Goal: Information Seeking & Learning: Learn about a topic

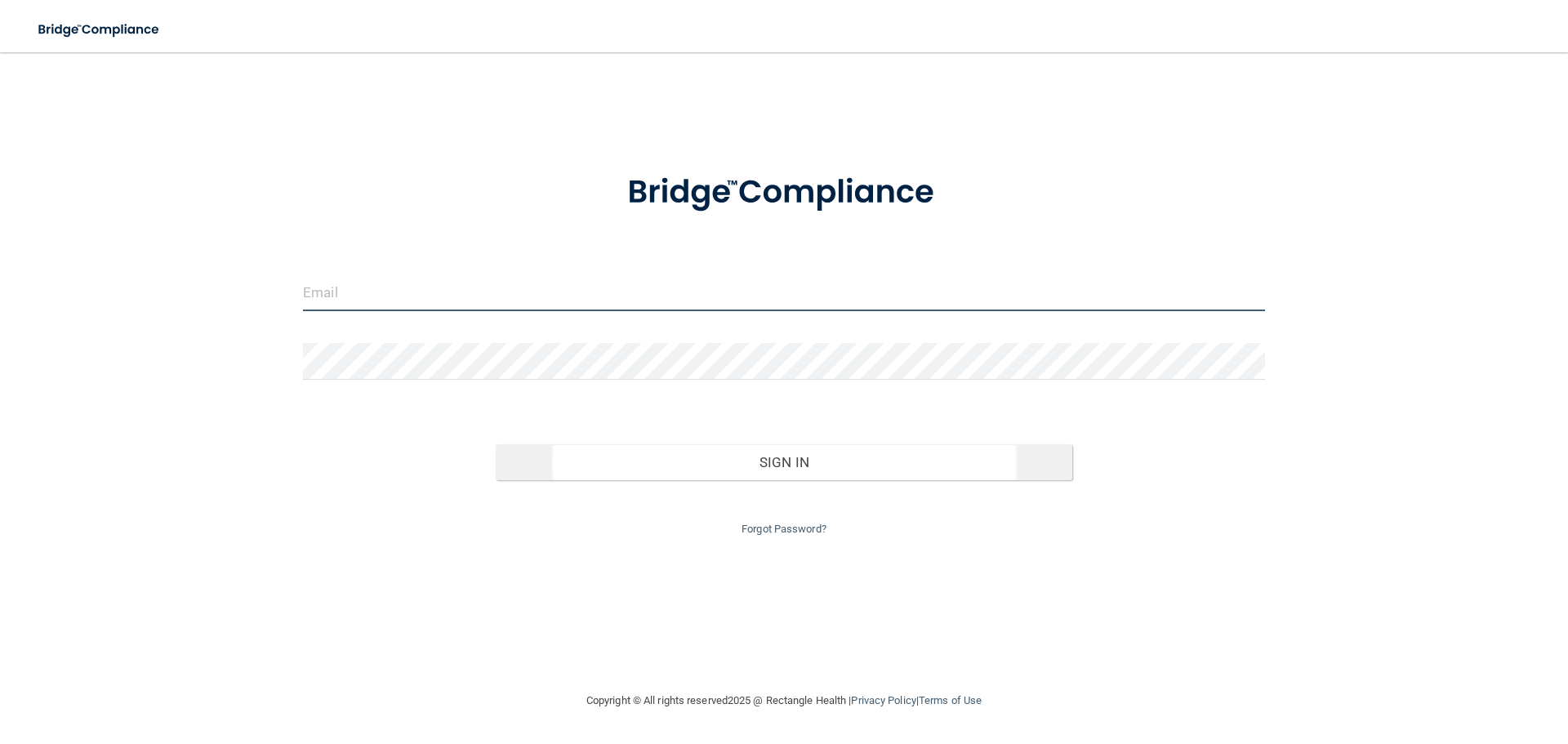
type input "[EMAIL_ADDRESS][DOMAIN_NAME]"
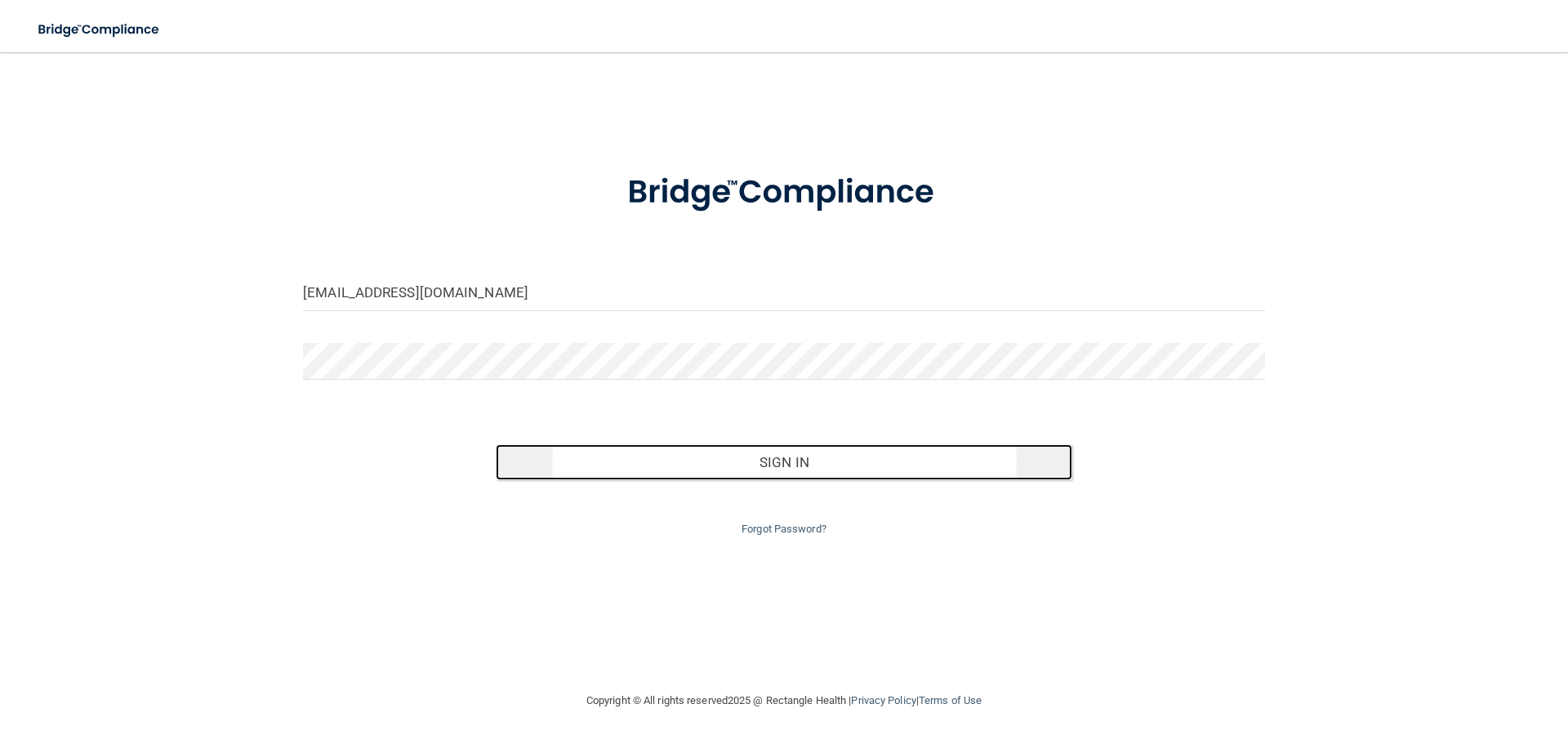
click at [814, 461] on button "Sign In" at bounding box center [784, 463] width 577 height 36
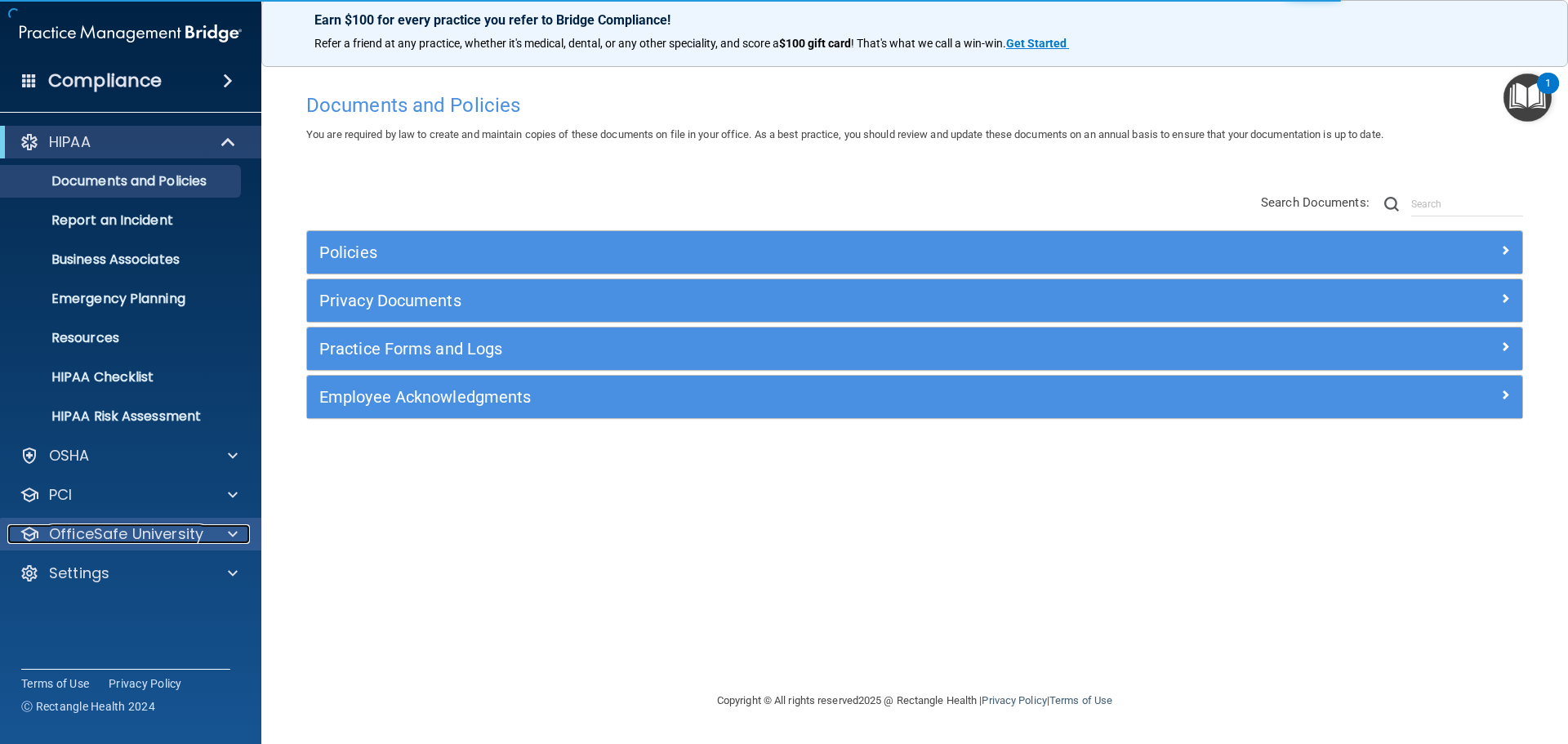
click at [220, 536] on div at bounding box center [230, 535] width 40 height 20
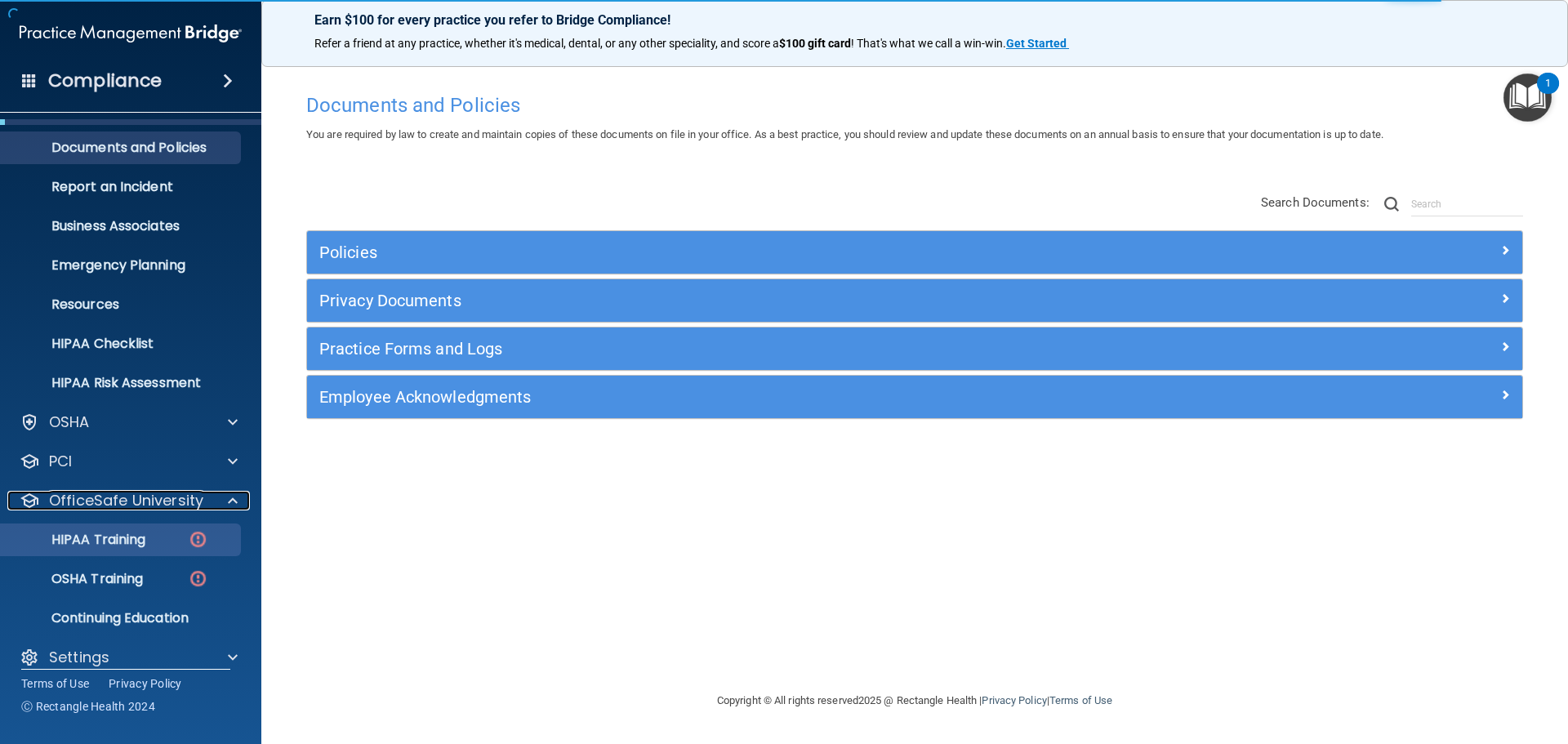
scroll to position [51, 0]
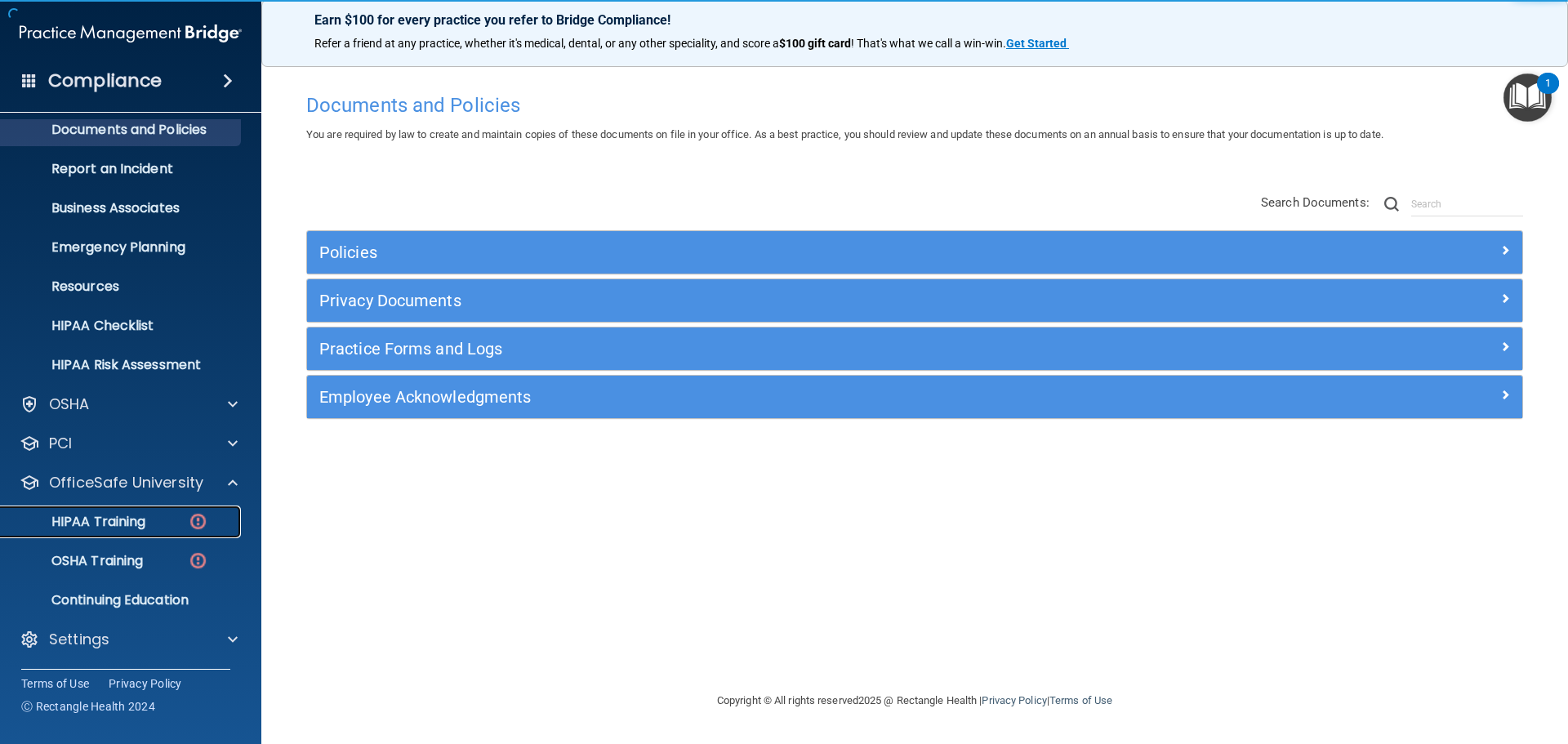
click at [128, 514] on p "HIPAA Training" at bounding box center [78, 522] width 135 height 16
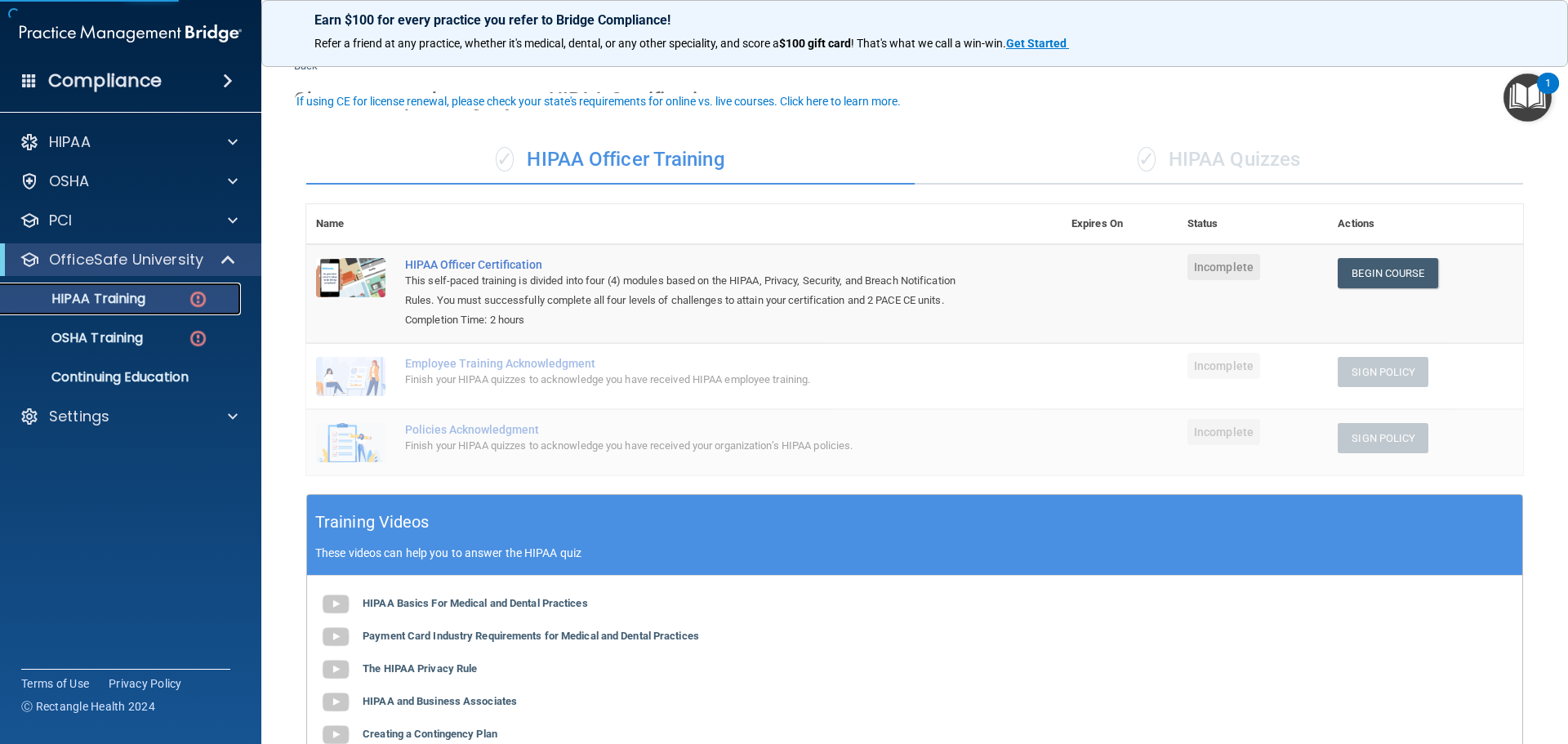
scroll to position [82, 0]
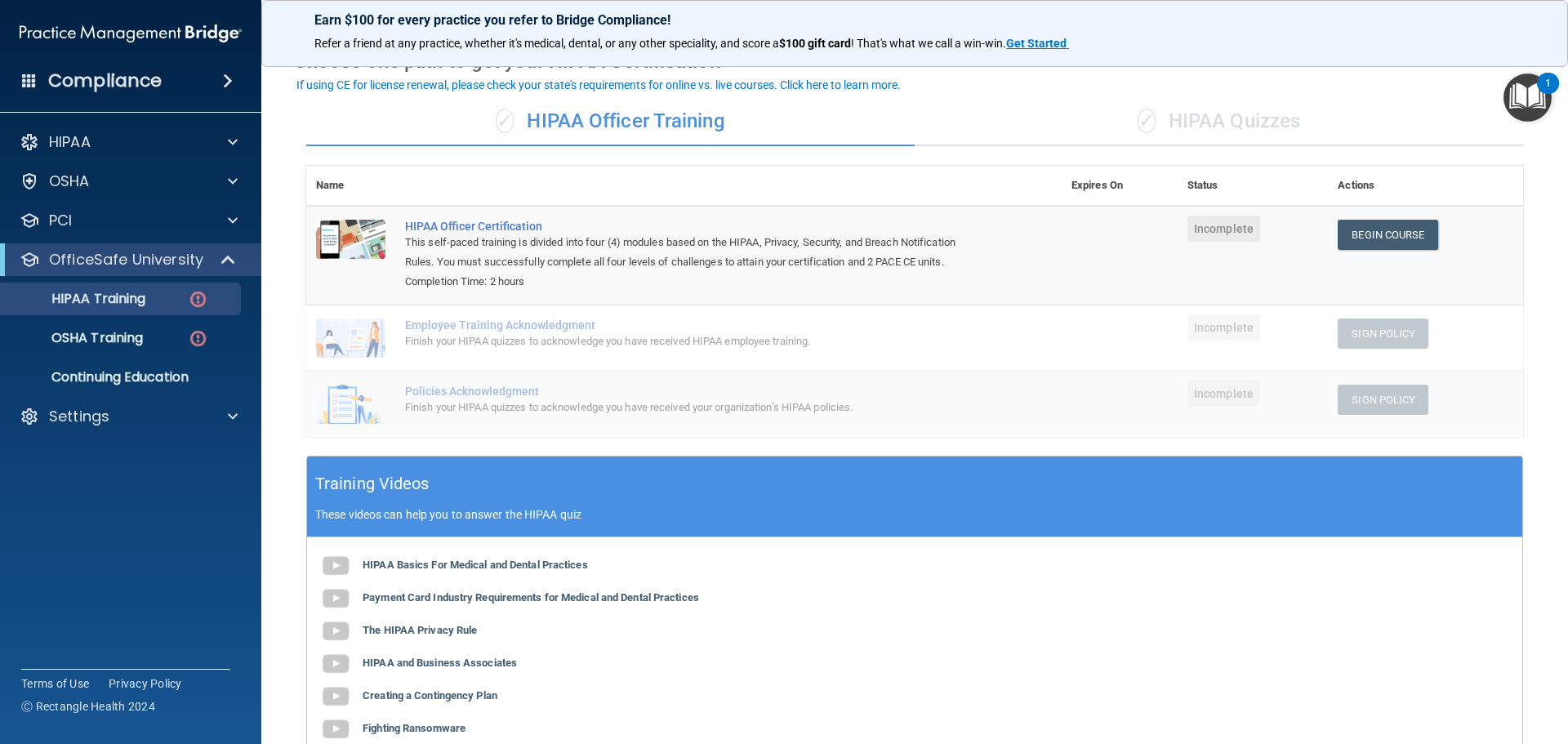
click at [1190, 112] on div "✓ HIPAA Quizzes" at bounding box center [1220, 121] width 609 height 49
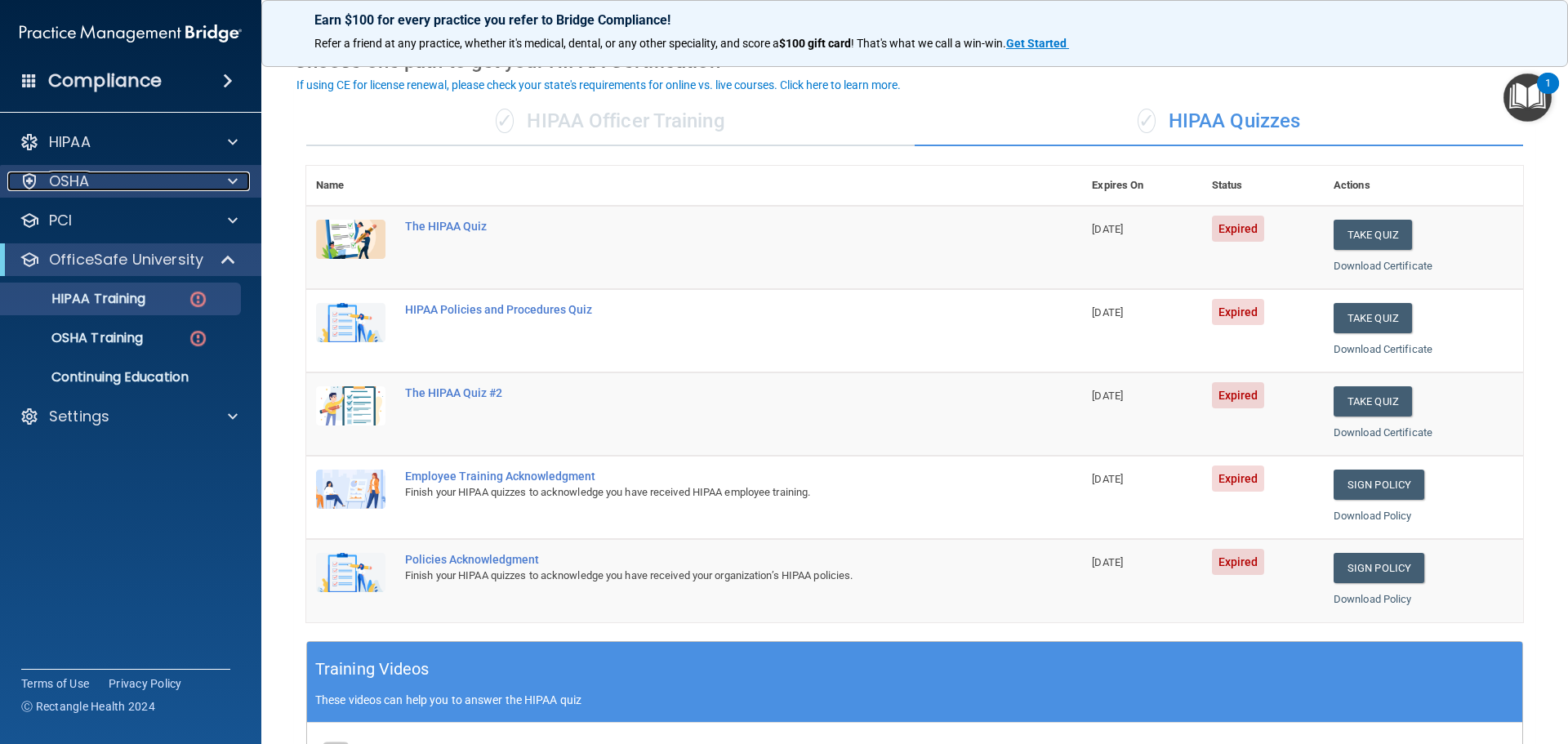
click at [91, 176] on div "OSHA" at bounding box center [109, 182] width 203 height 20
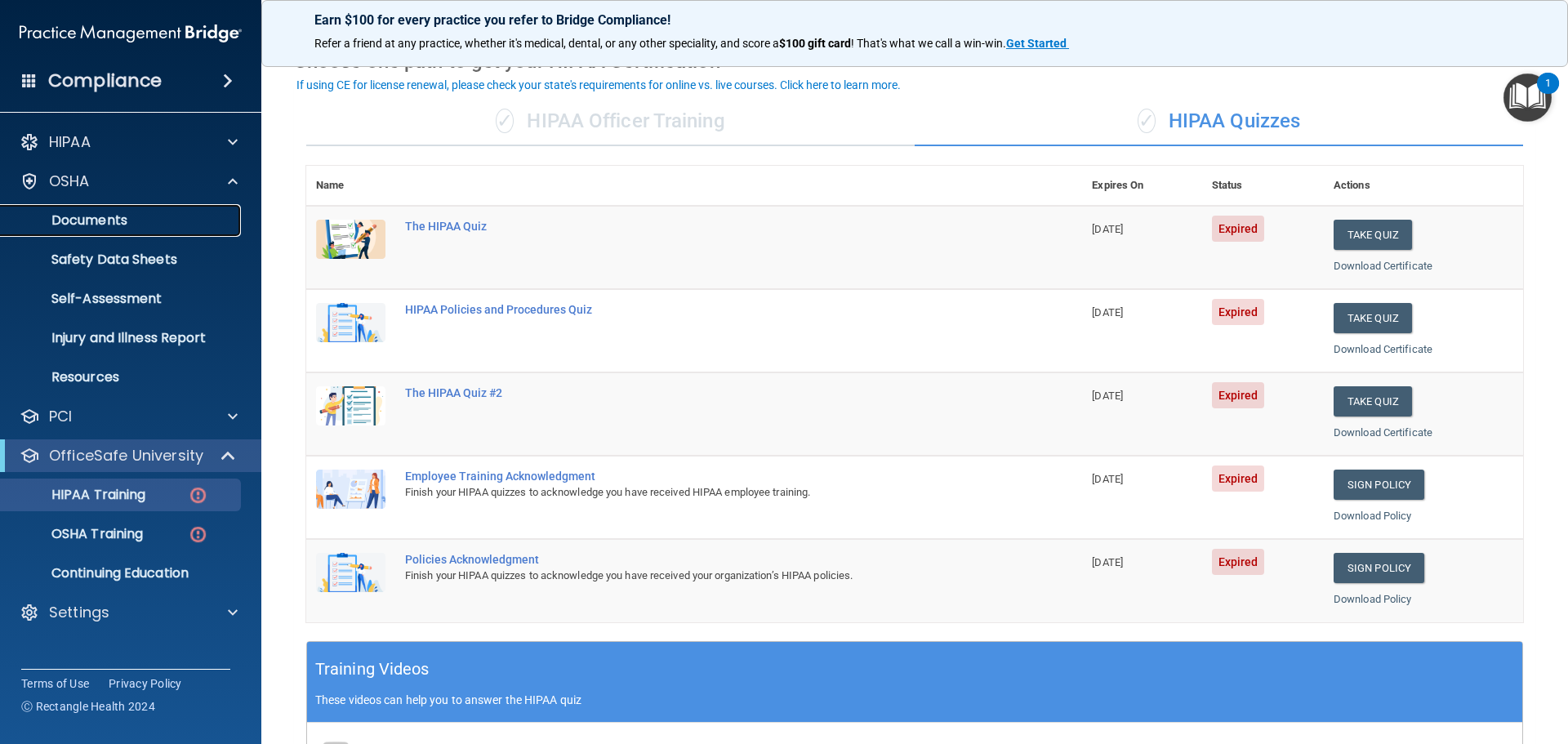
click at [94, 217] on p "Documents" at bounding box center [122, 220] width 223 height 16
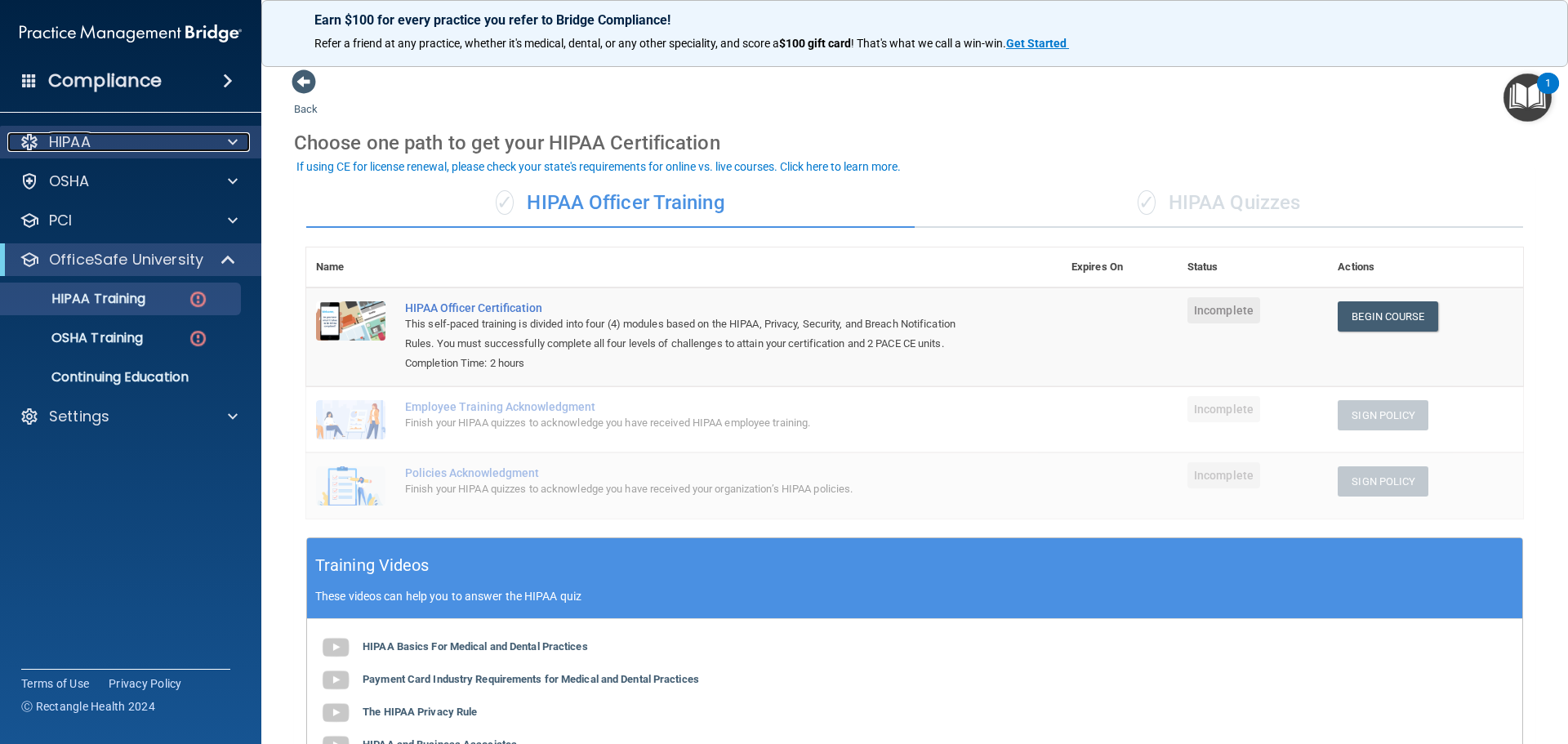
click at [100, 140] on div "HIPAA" at bounding box center [109, 142] width 203 height 20
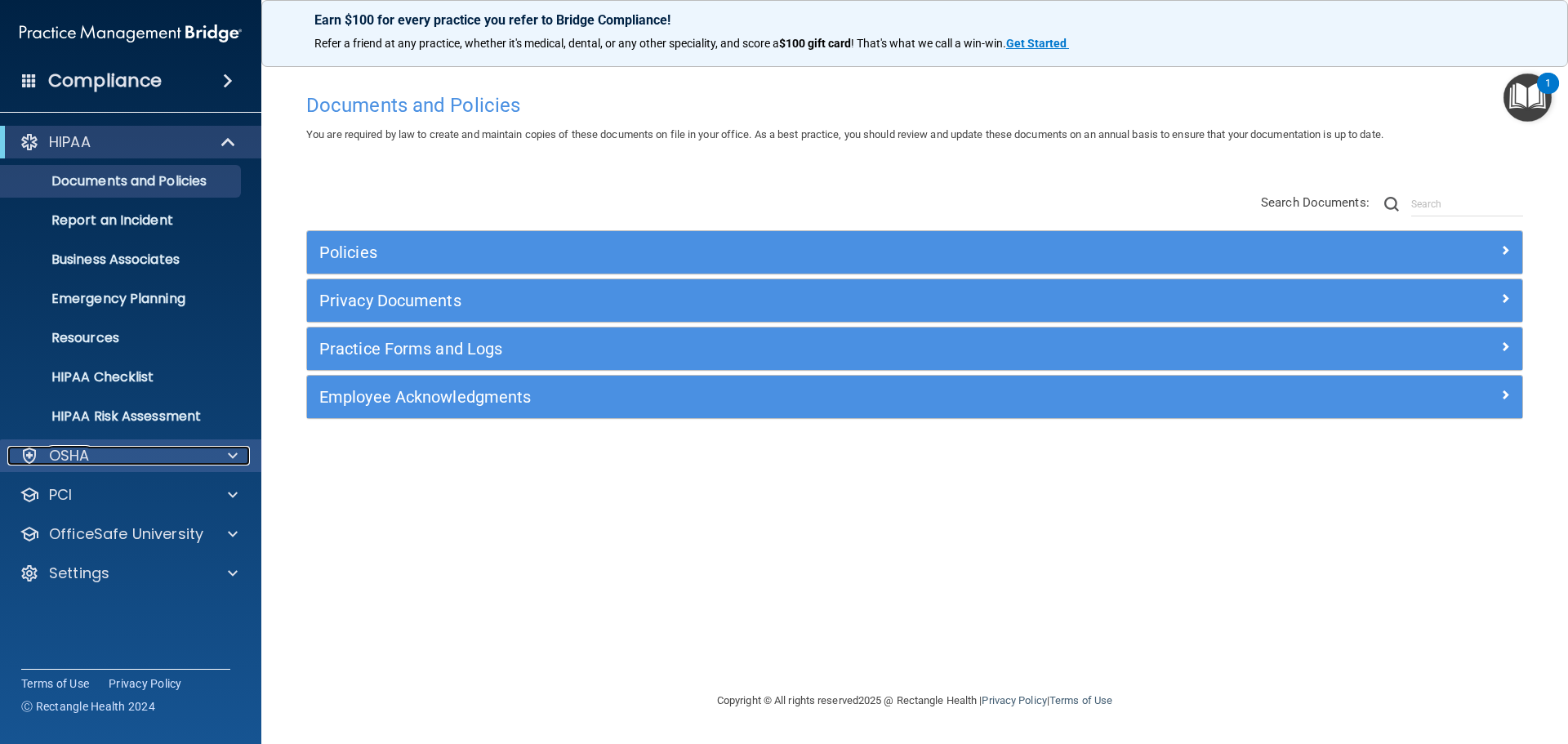
click at [227, 456] on div at bounding box center [230, 456] width 40 height 20
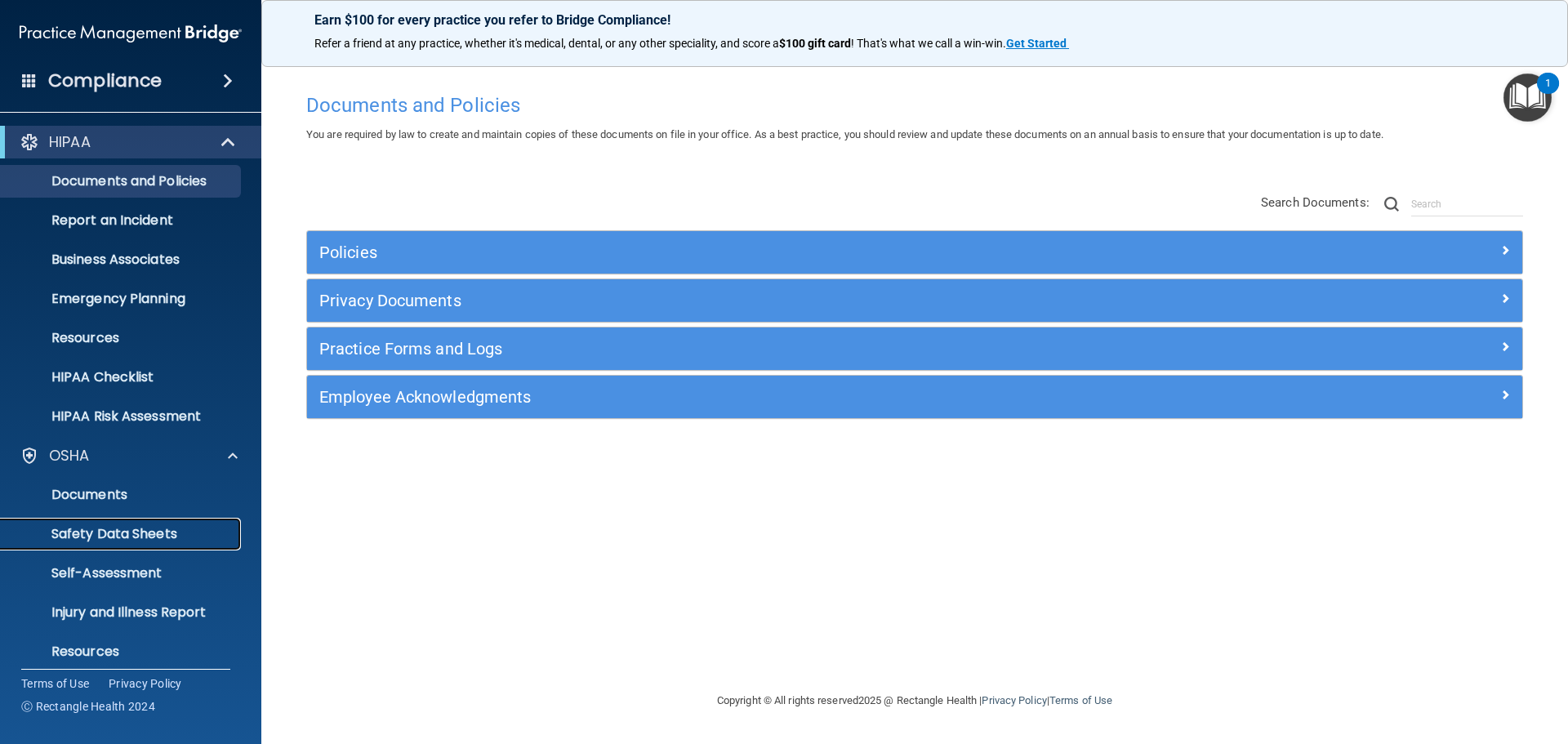
click at [90, 527] on p "Safety Data Sheets" at bounding box center [122, 535] width 223 height 16
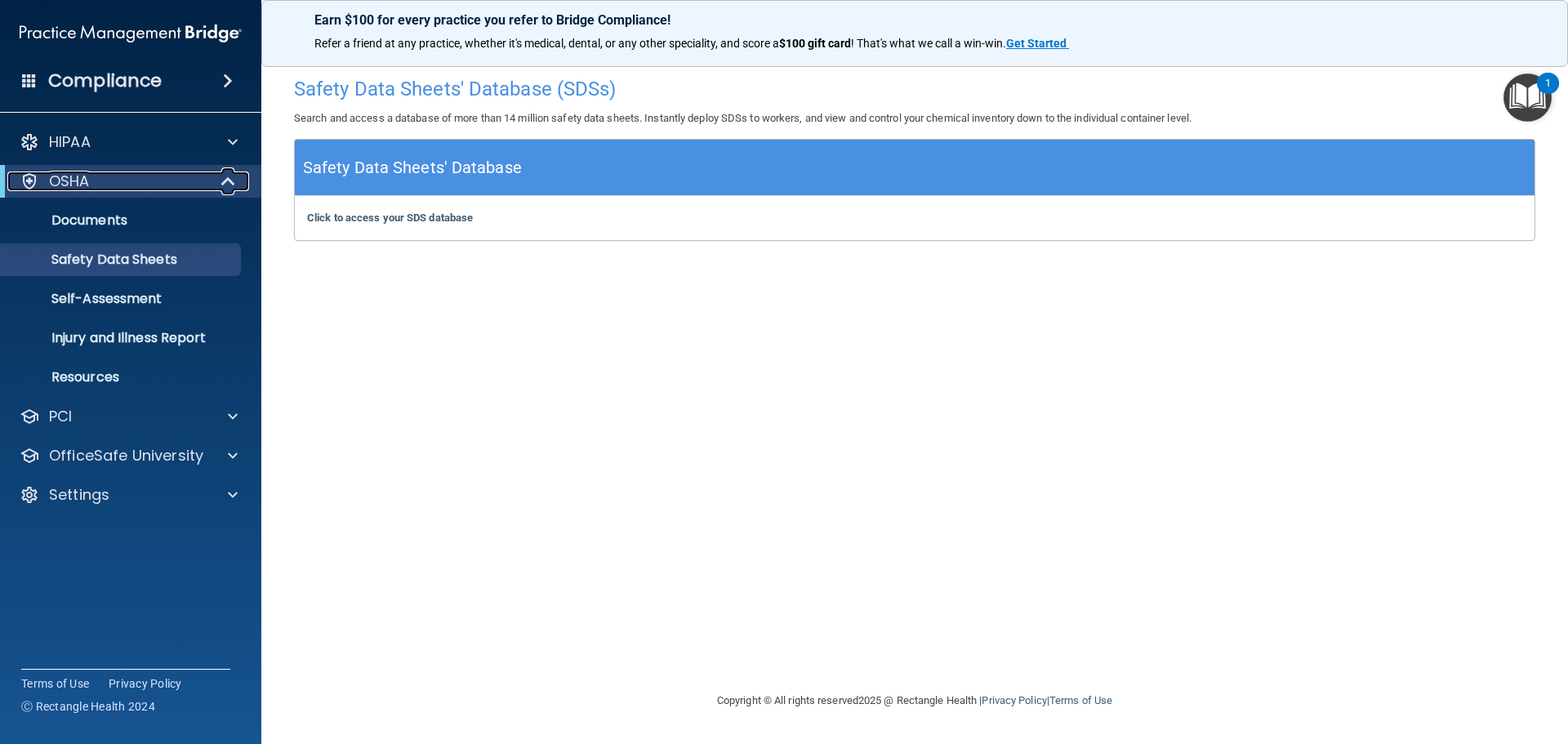
click at [93, 176] on div "OSHA" at bounding box center [108, 182] width 202 height 20
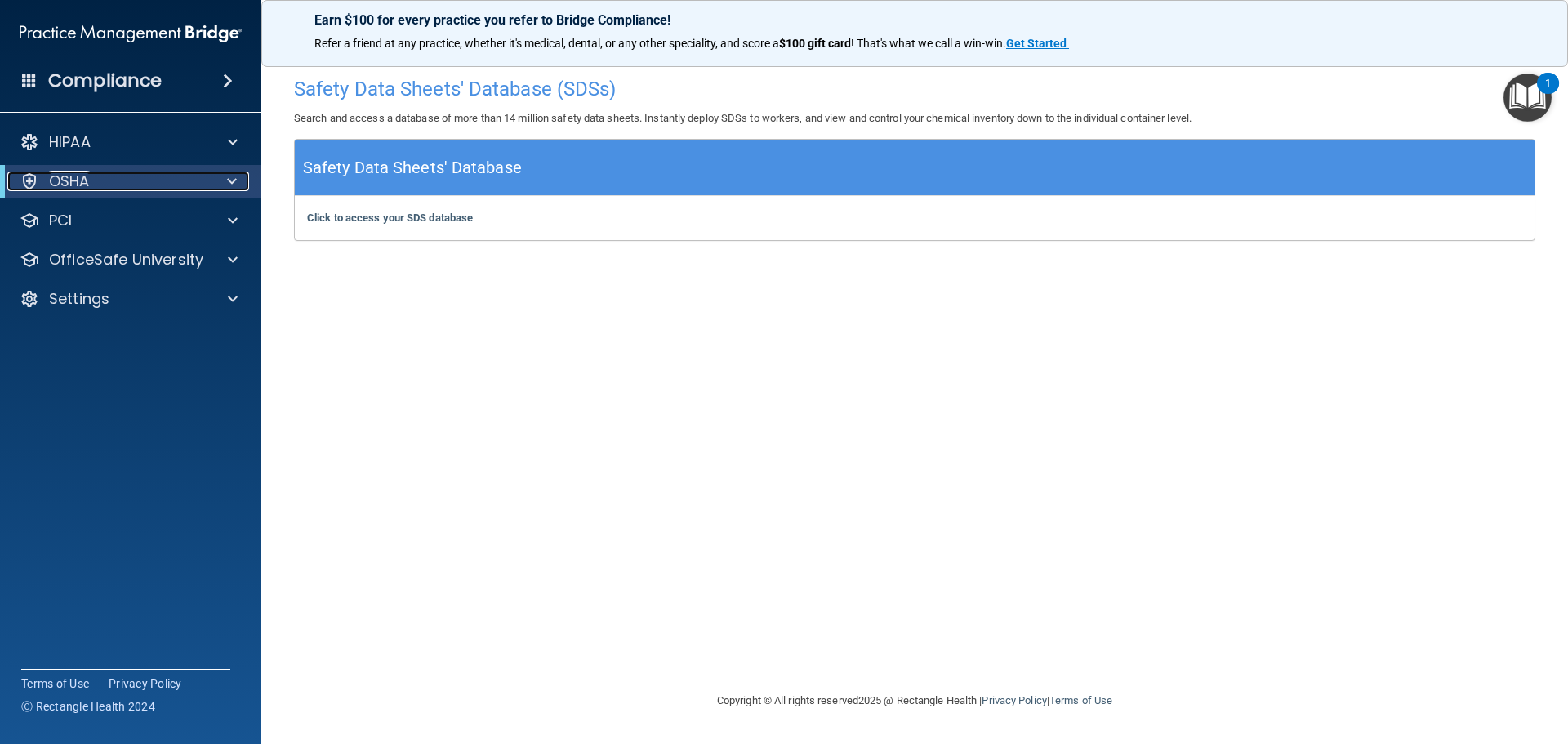
click at [229, 175] on span at bounding box center [232, 182] width 10 height 20
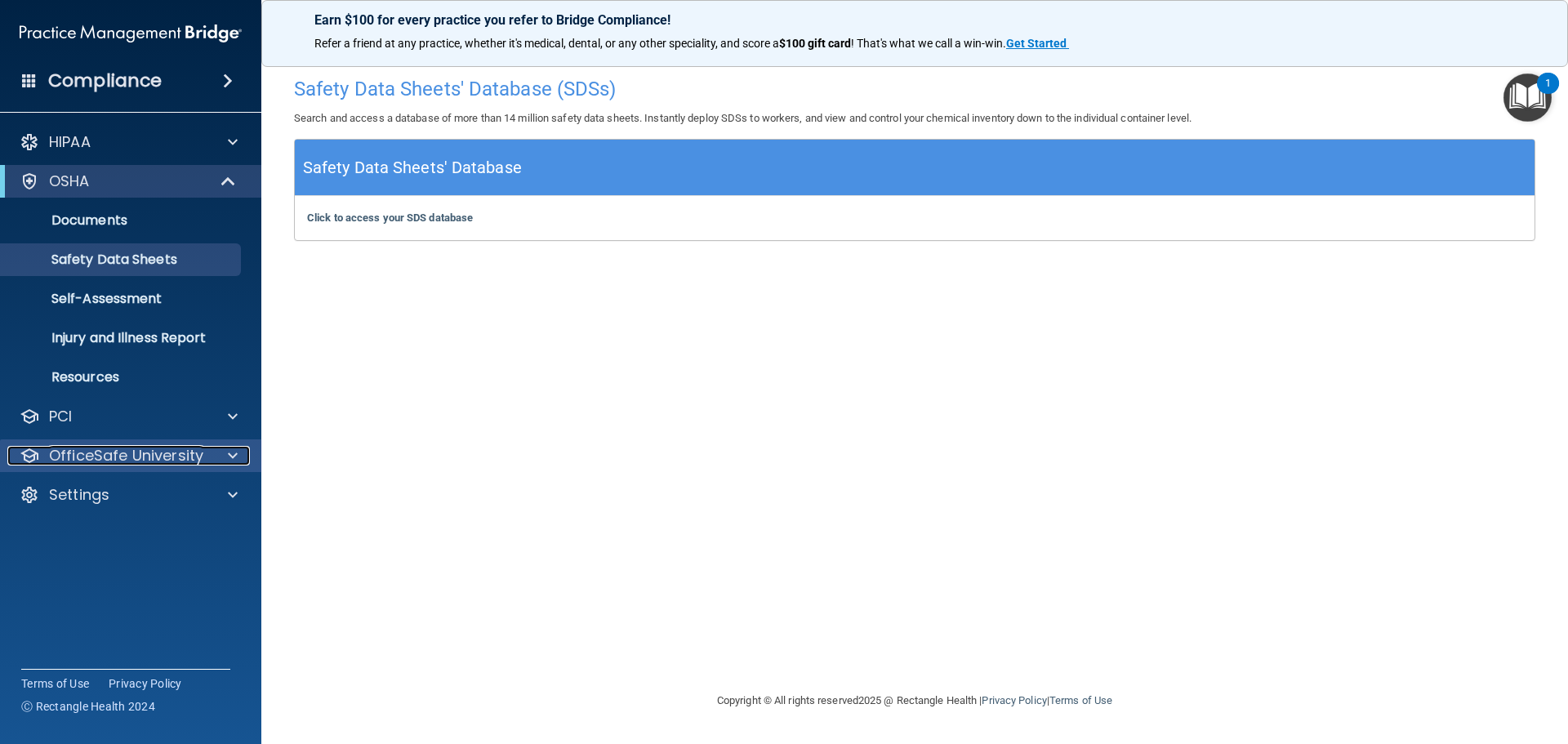
click at [233, 451] on span at bounding box center [233, 456] width 10 height 20
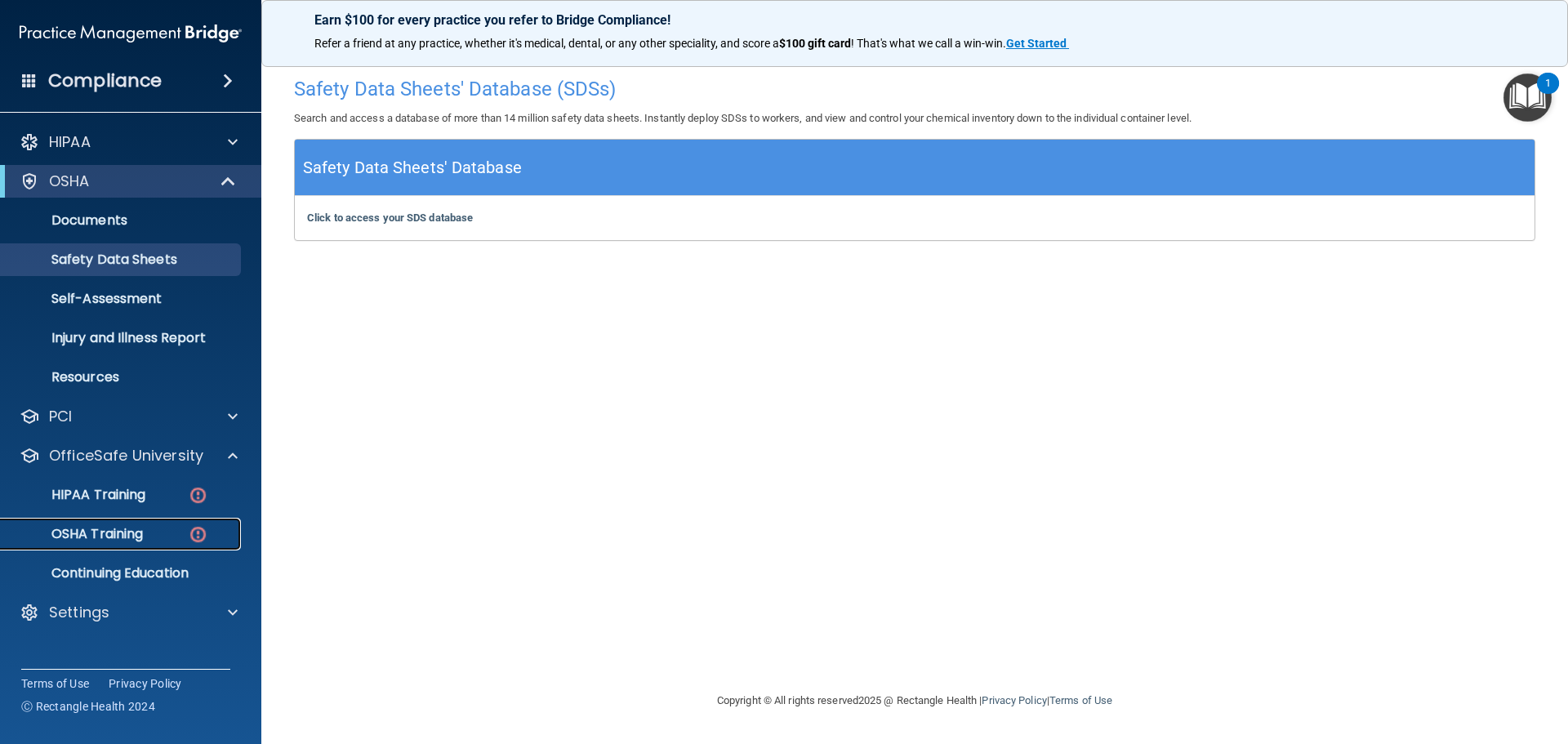
click at [93, 533] on p "OSHA Training" at bounding box center [76, 535] width 132 height 16
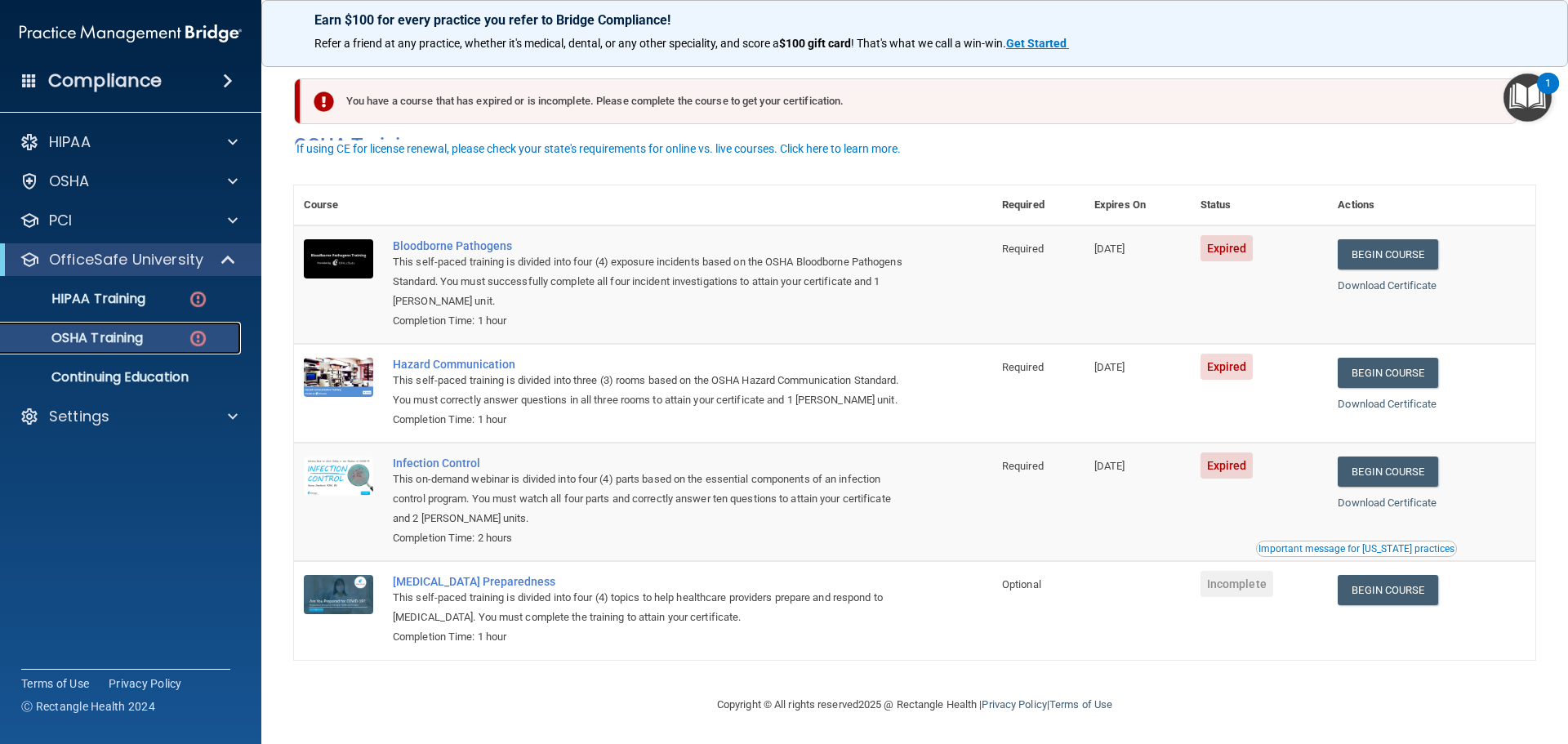
scroll to position [27, 0]
click at [1352, 239] on link "Begin Course" at bounding box center [1387, 254] width 100 height 31
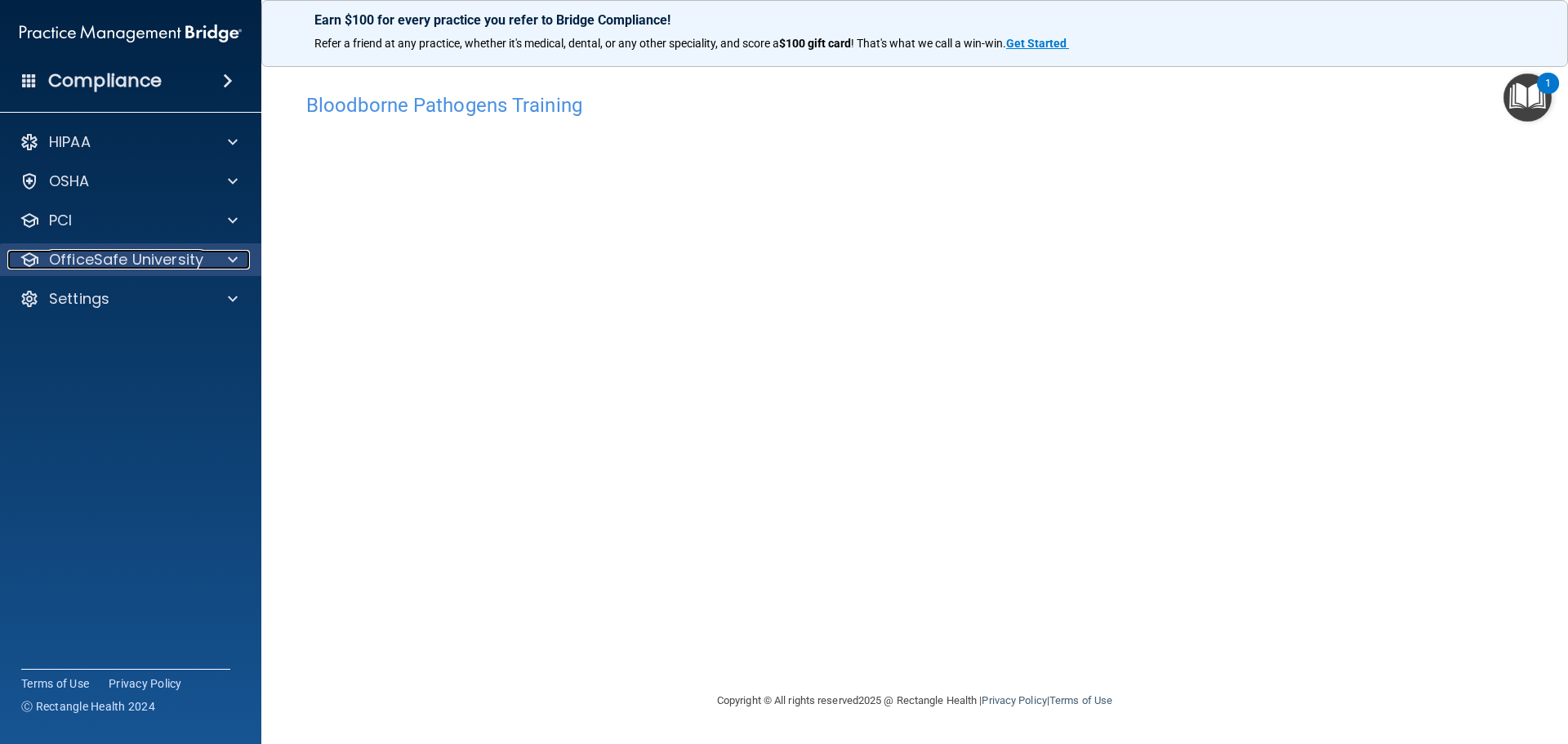
click at [230, 261] on span at bounding box center [233, 260] width 10 height 20
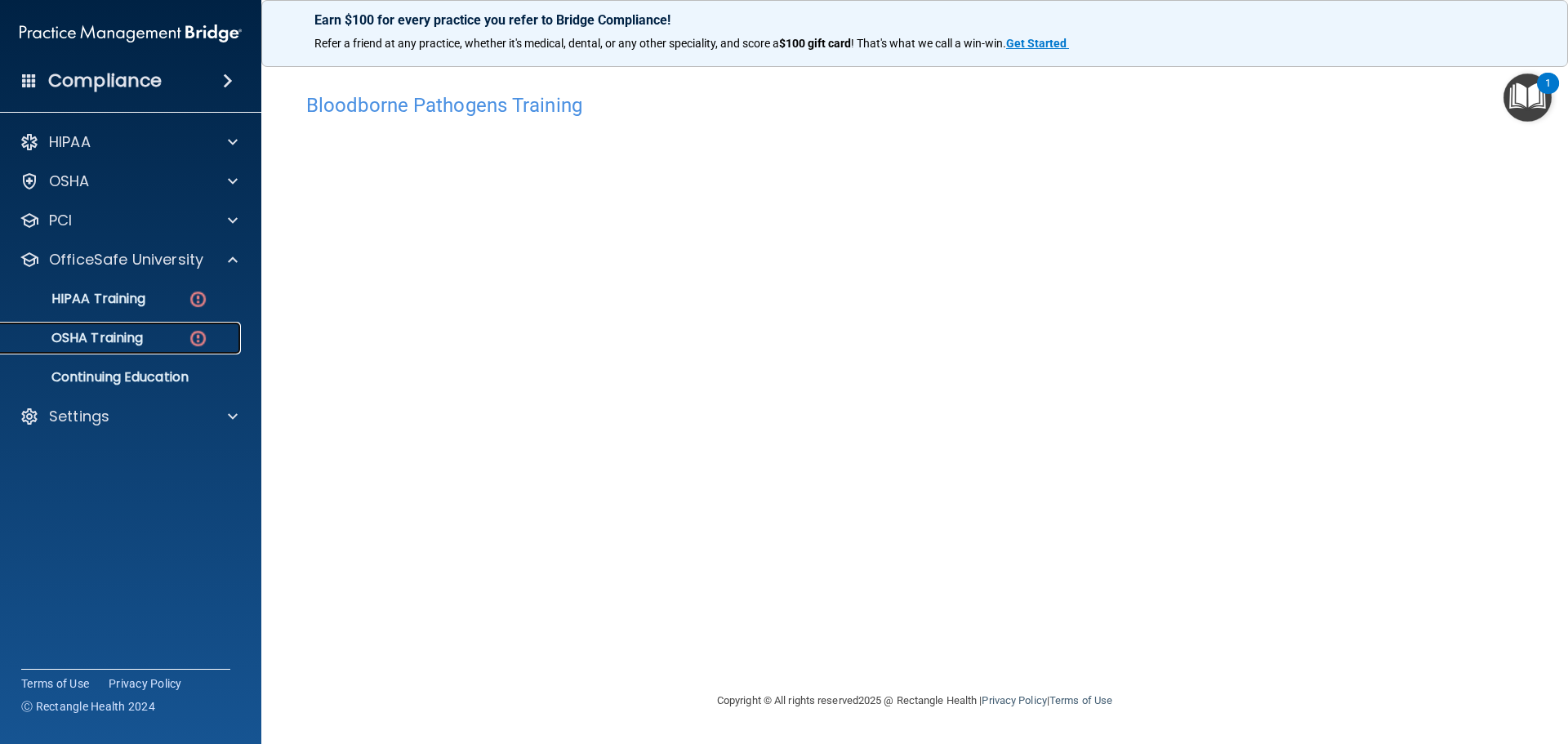
click at [156, 334] on div "OSHA Training" at bounding box center [122, 338] width 223 height 16
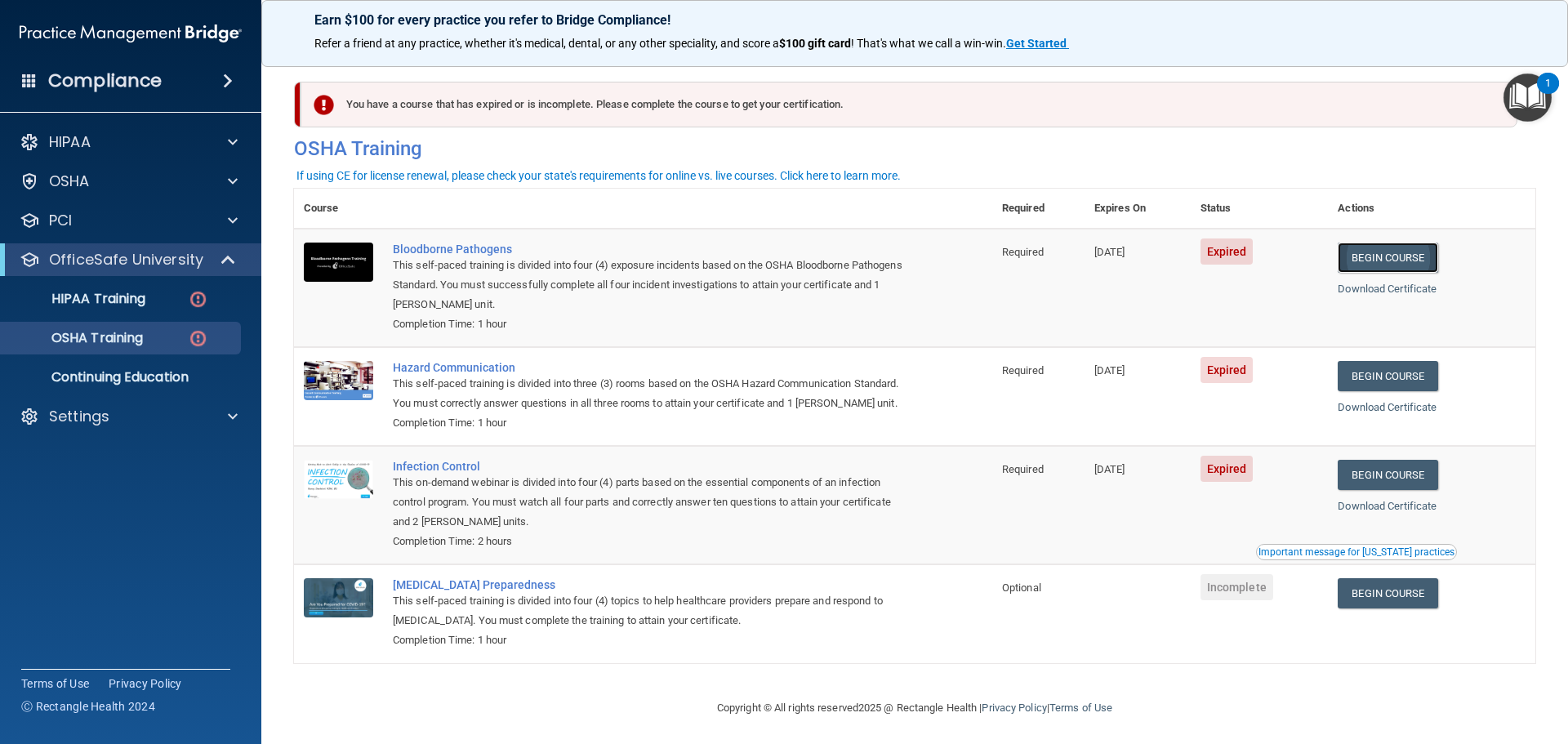
click at [1384, 253] on link "Begin Course" at bounding box center [1387, 258] width 100 height 31
